Goal: Information Seeking & Learning: Learn about a topic

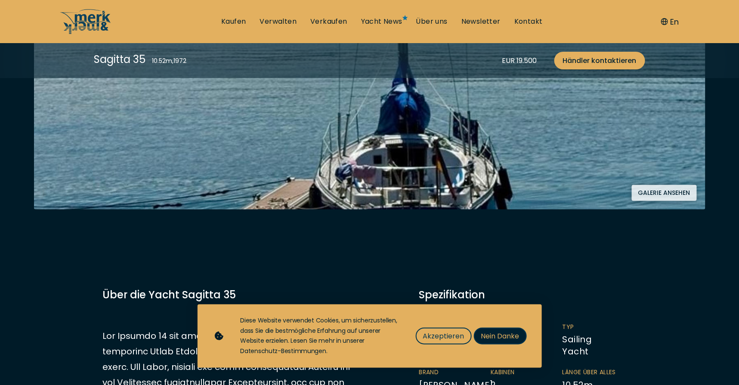
click at [492, 339] on span "Nein Danke" at bounding box center [500, 335] width 38 height 11
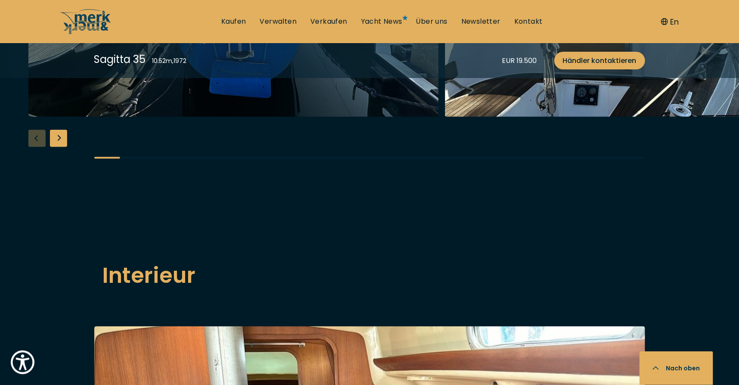
scroll to position [1421, 0]
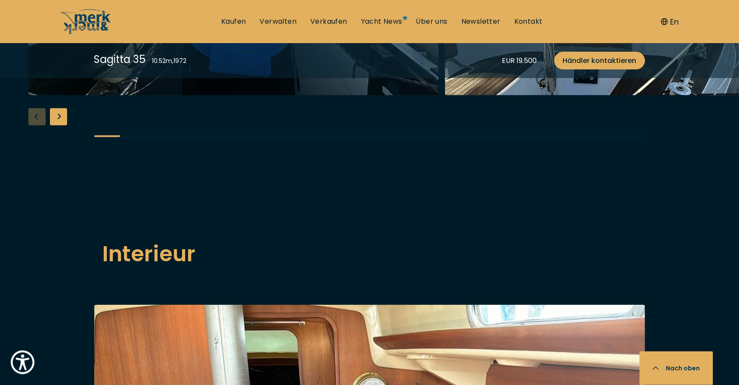
click at [670, 356] on button "Nach oben" at bounding box center [677, 368] width 74 height 34
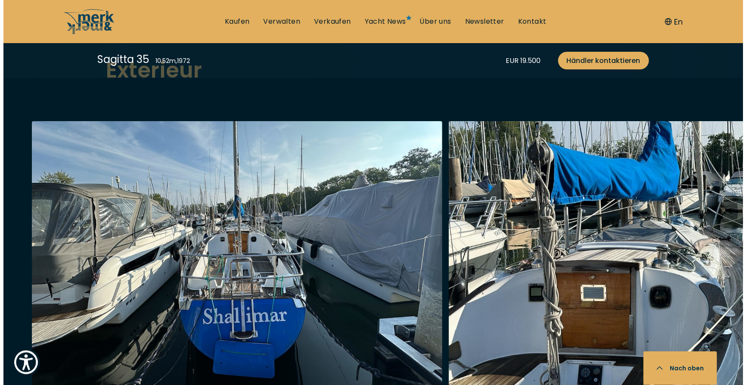
scroll to position [1163, 0]
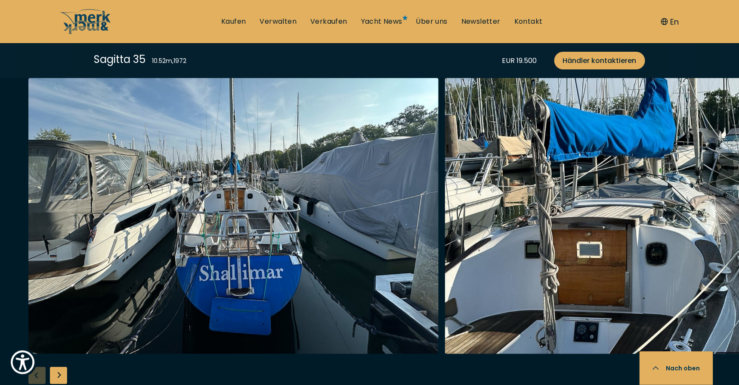
click at [730, 192] on img "button" at bounding box center [650, 216] width 410 height 276
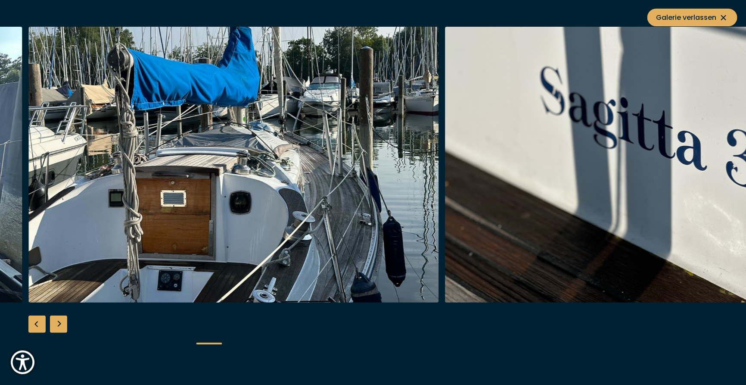
click at [685, 159] on img "button" at bounding box center [650, 165] width 410 height 276
click at [92, 193] on img "button" at bounding box center [233, 165] width 410 height 276
click at [56, 324] on div "Next slide" at bounding box center [58, 323] width 17 height 17
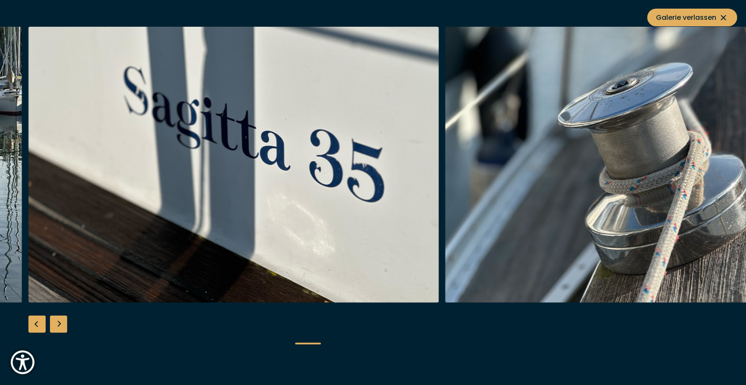
click at [56, 324] on div "Next slide" at bounding box center [58, 323] width 17 height 17
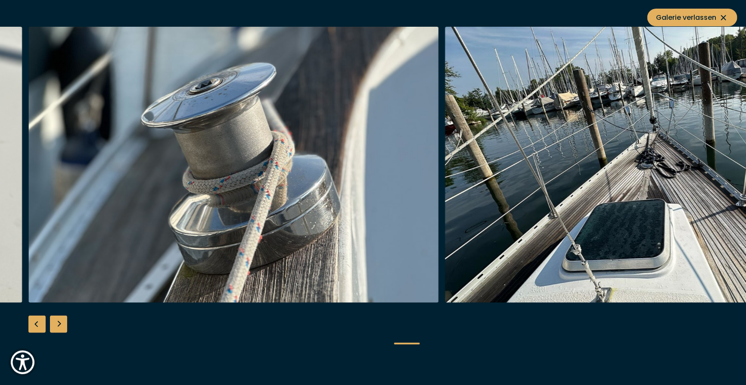
click at [56, 324] on div "Next slide" at bounding box center [58, 323] width 17 height 17
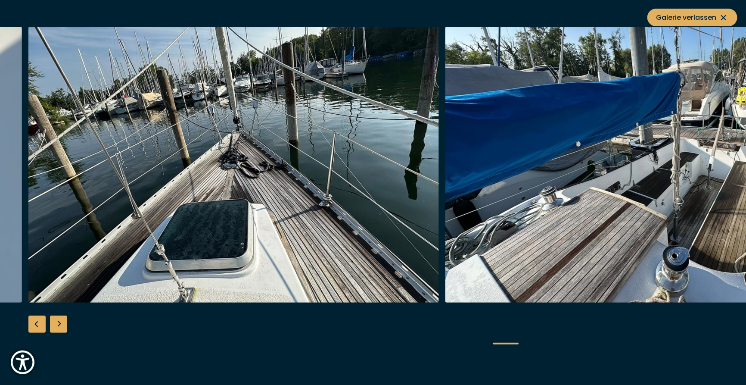
click at [56, 324] on div "Next slide" at bounding box center [58, 323] width 17 height 17
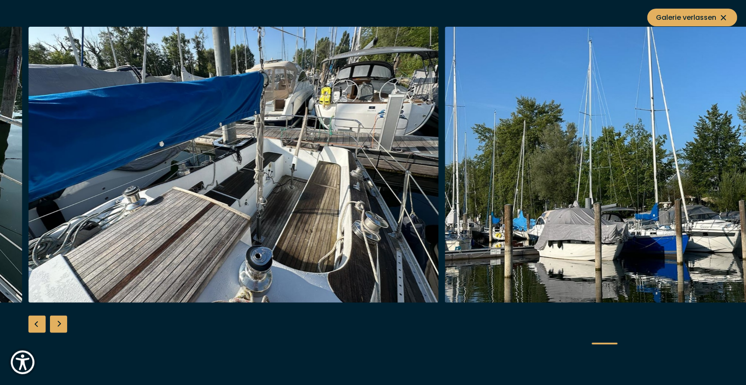
click at [56, 324] on div "Next slide" at bounding box center [58, 323] width 17 height 17
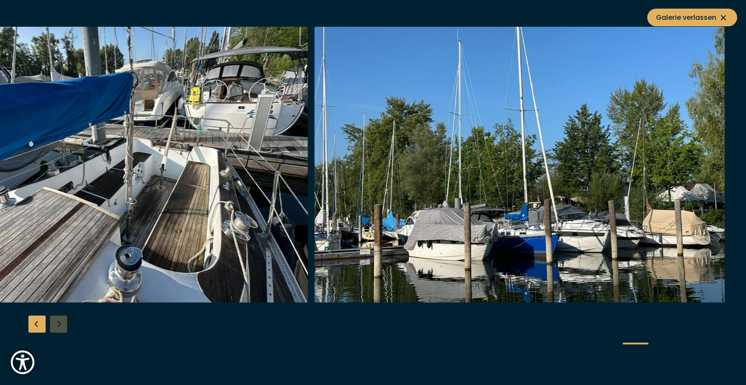
click at [56, 324] on div at bounding box center [373, 193] width 746 height 332
click at [40, 323] on div "Previous slide" at bounding box center [36, 323] width 17 height 17
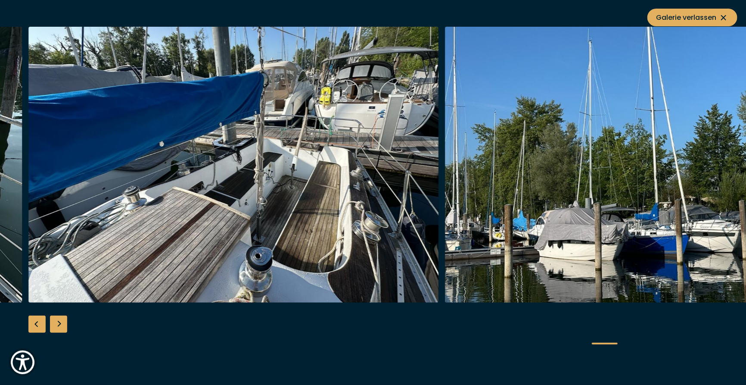
click at [40, 323] on div "Previous slide" at bounding box center [36, 323] width 17 height 17
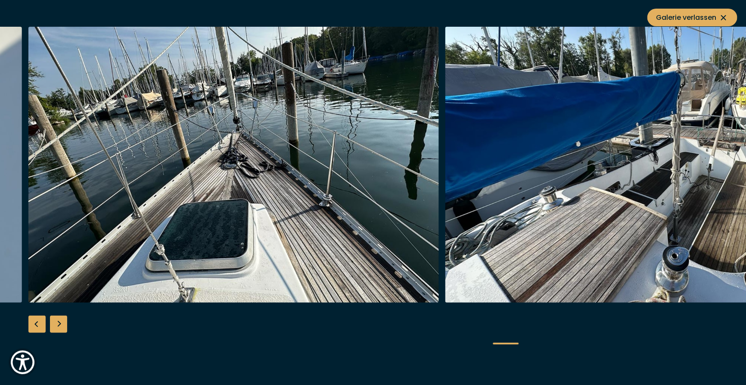
click at [40, 323] on div "Previous slide" at bounding box center [36, 323] width 17 height 17
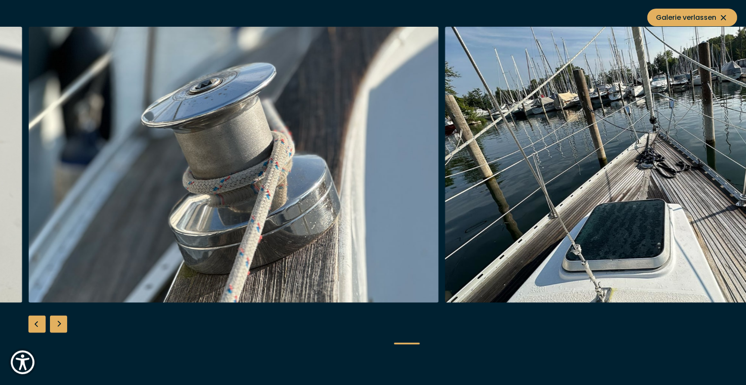
click at [40, 323] on div "Previous slide" at bounding box center [36, 323] width 17 height 17
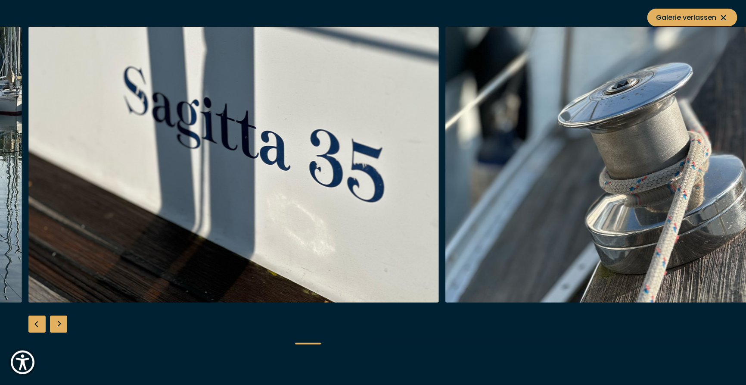
click at [40, 323] on div "Previous slide" at bounding box center [36, 323] width 17 height 17
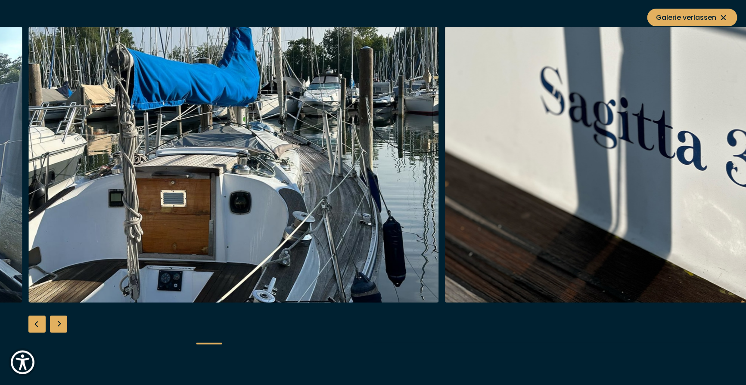
click at [40, 323] on div "Previous slide" at bounding box center [36, 323] width 17 height 17
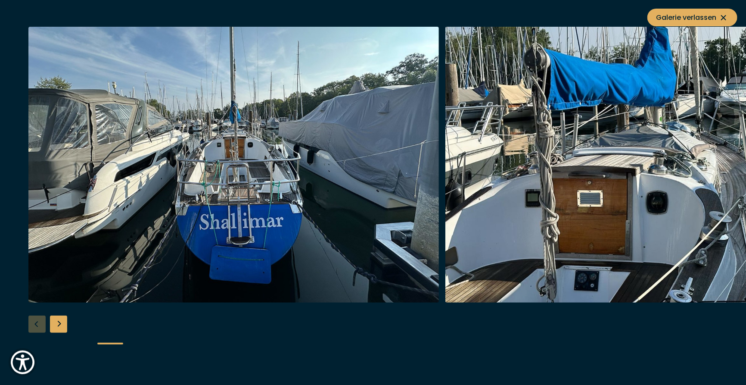
click at [40, 324] on div at bounding box center [373, 193] width 746 height 332
